Goal: Task Accomplishment & Management: Complete application form

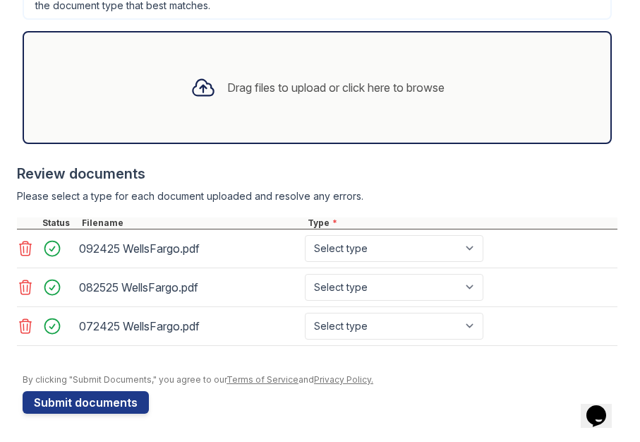
scroll to position [570, 0]
type input "R3"
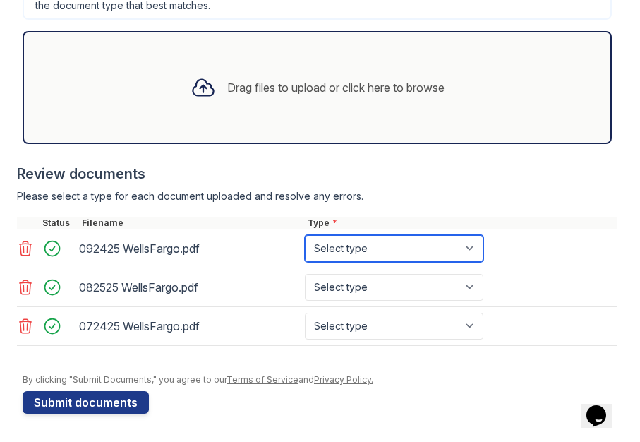
select select "bank_statement"
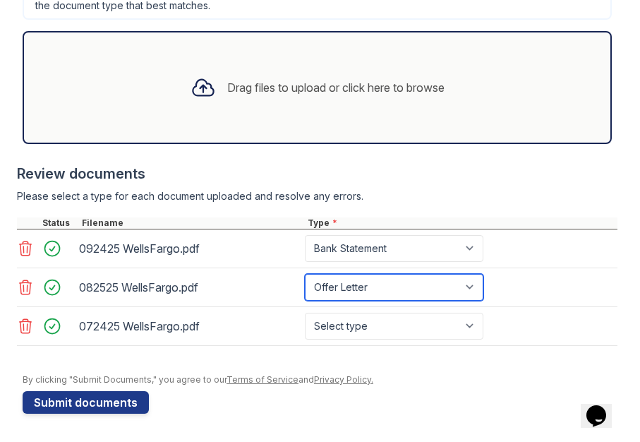
select select "bank_statement"
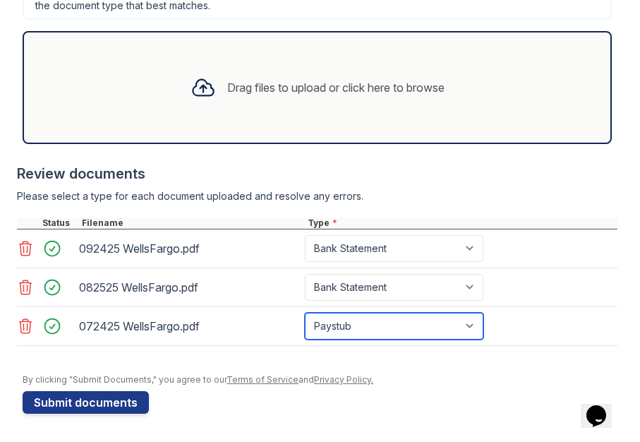
select select "bank_statement"
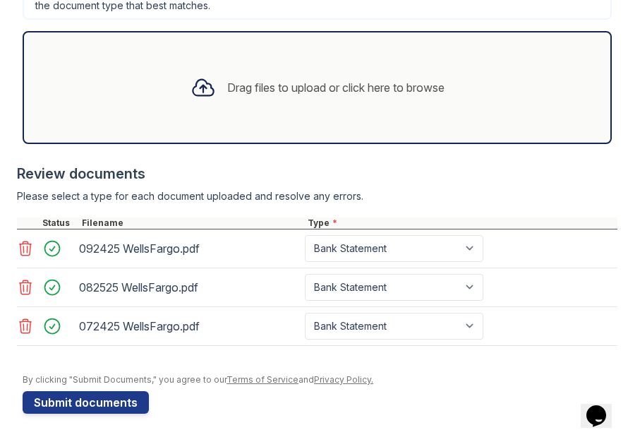
click at [519, 157] on div at bounding box center [317, 157] width 601 height 14
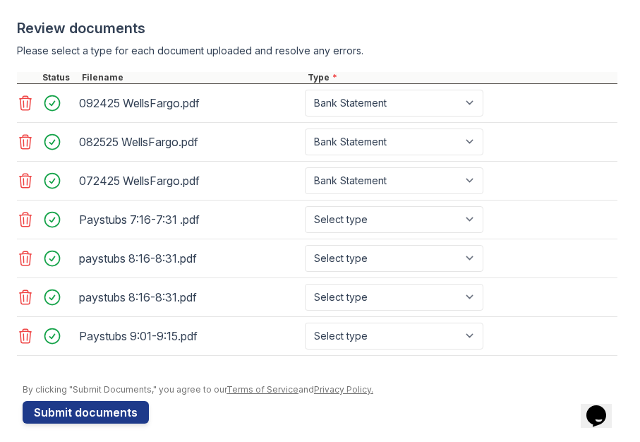
scroll to position [718, 0]
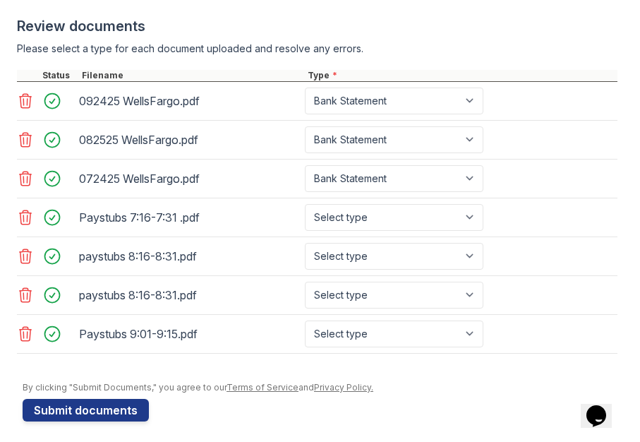
click at [486, 215] on div "Select type Paystub Bank Statement Offer Letter Tax Documents Benefit Award Let…" at bounding box center [395, 217] width 181 height 27
select select "paystub"
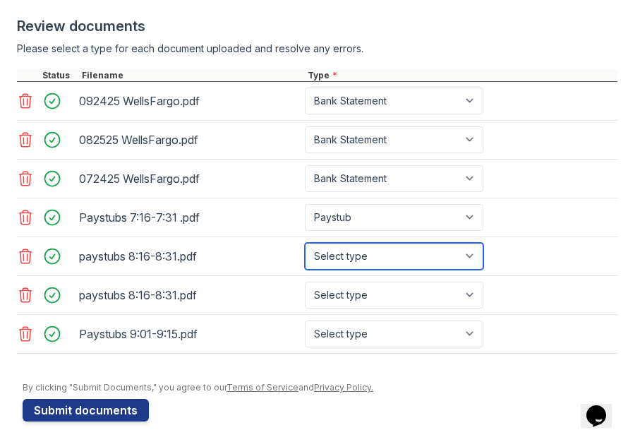
select select "paystub"
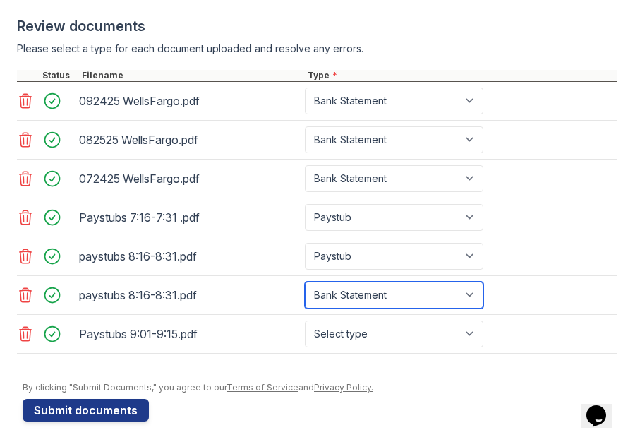
select select "paystub"
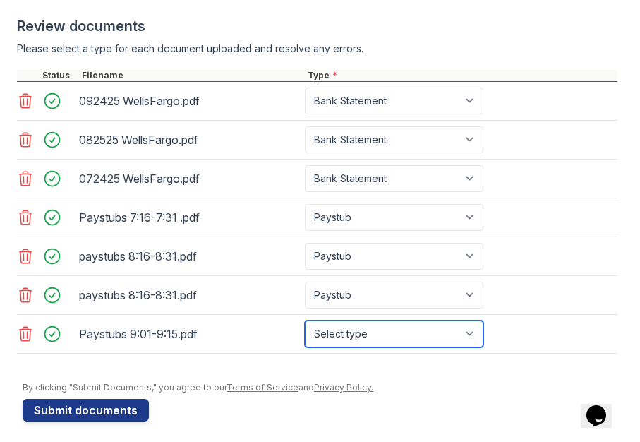
select select "paystub"
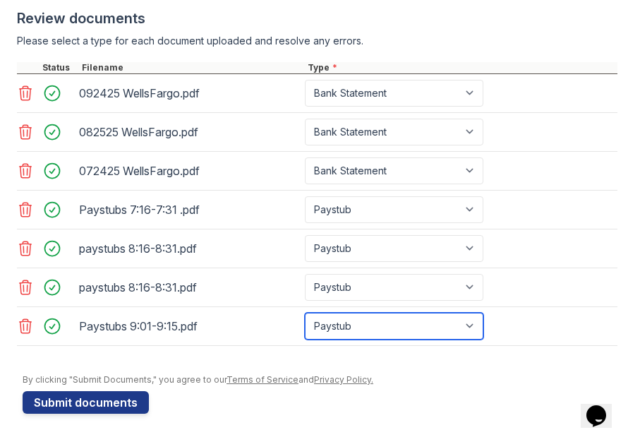
scroll to position [726, 0]
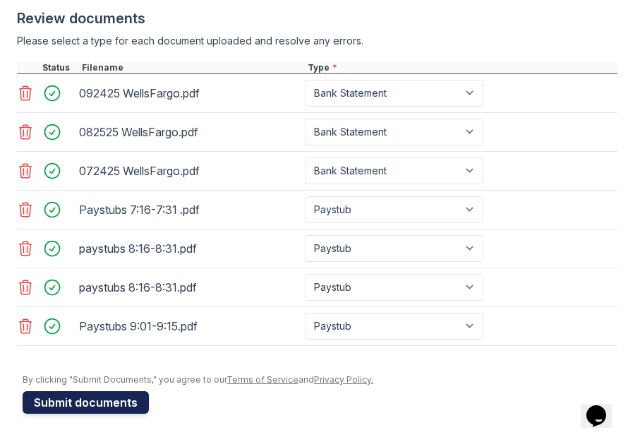
click at [91, 399] on button "Submit documents" at bounding box center [86, 402] width 126 height 23
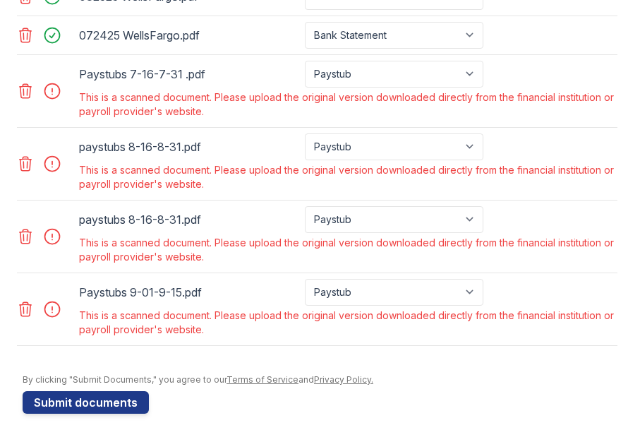
scroll to position [901, 0]
click at [51, 314] on div at bounding box center [57, 309] width 40 height 20
click at [49, 301] on div at bounding box center [57, 309] width 40 height 20
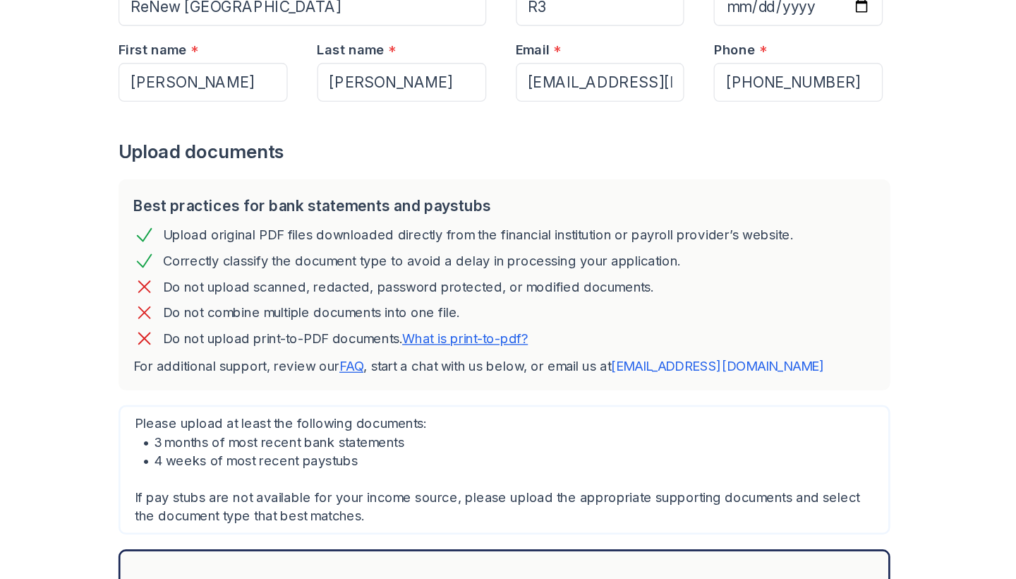
scroll to position [271, 0]
